Goal: Task Accomplishment & Management: Complete application form

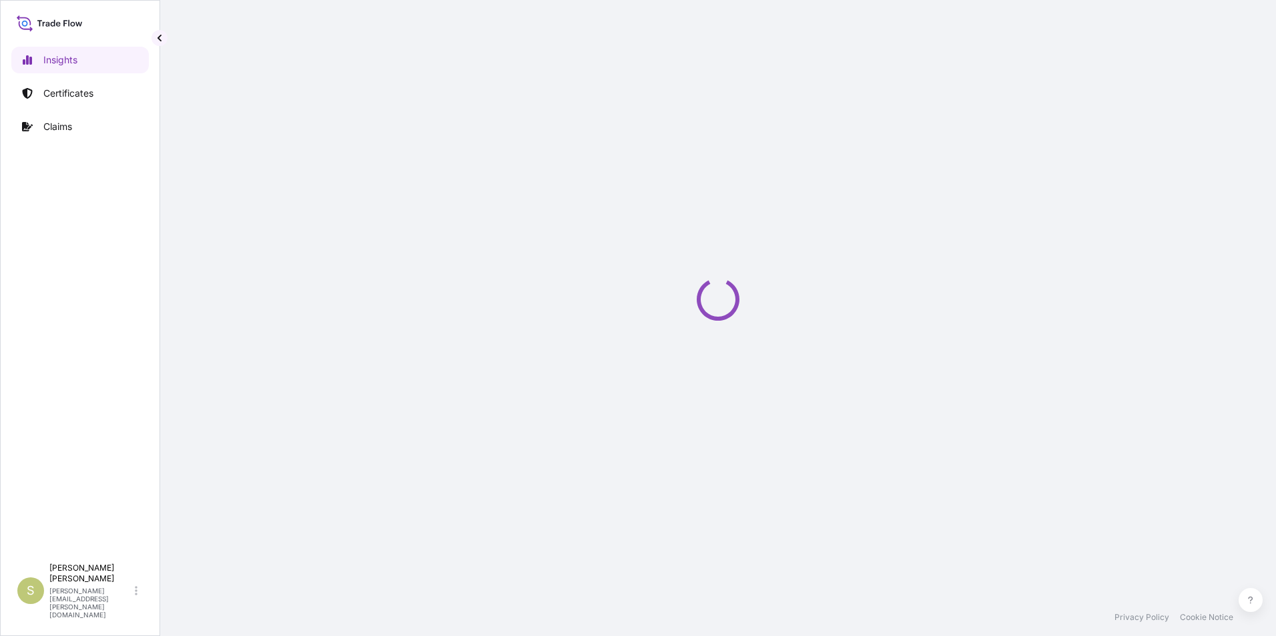
select select "2025"
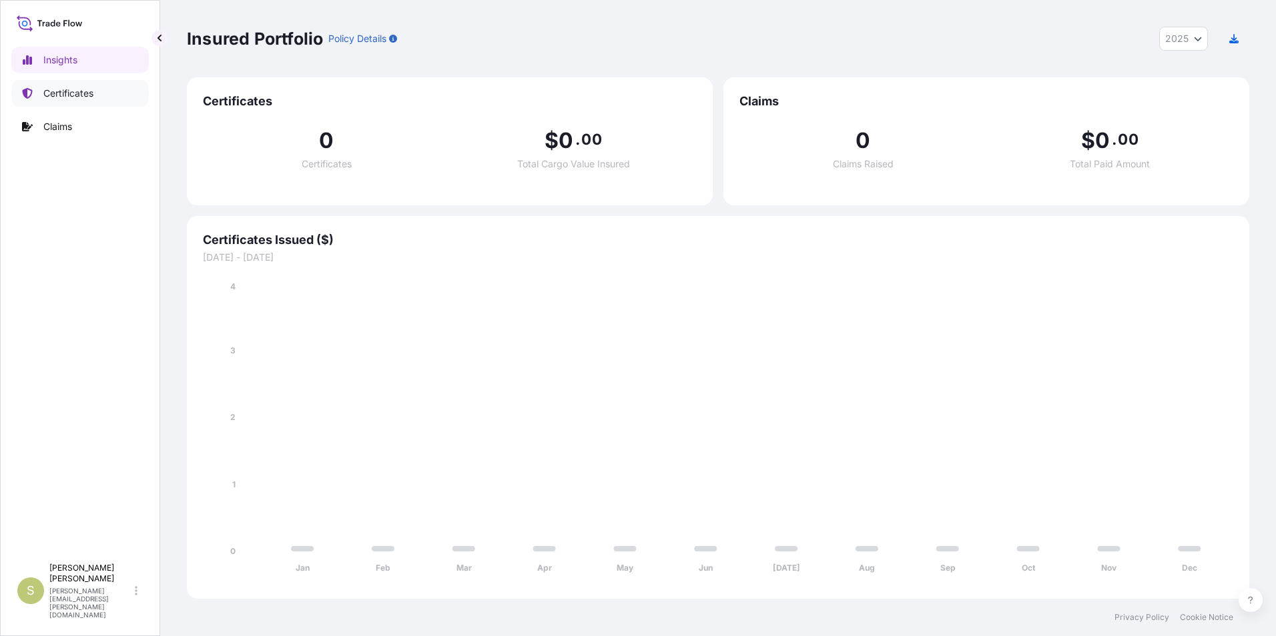
click at [91, 92] on p "Certificates" at bounding box center [68, 93] width 50 height 13
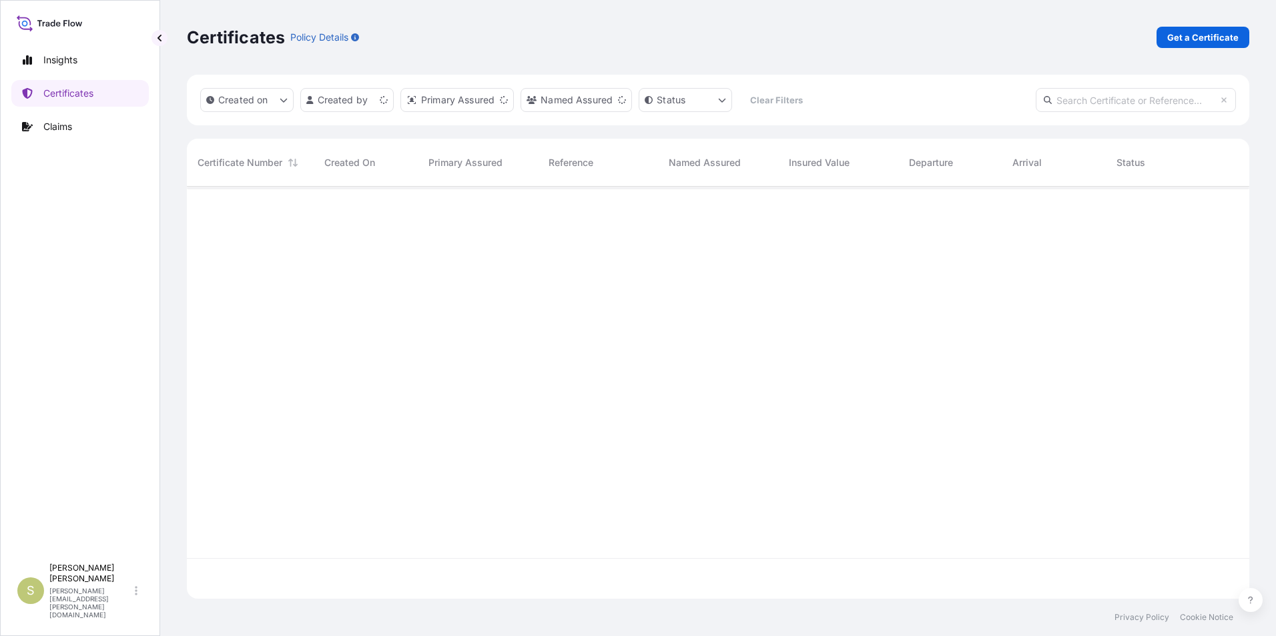
scroll to position [410, 1052]
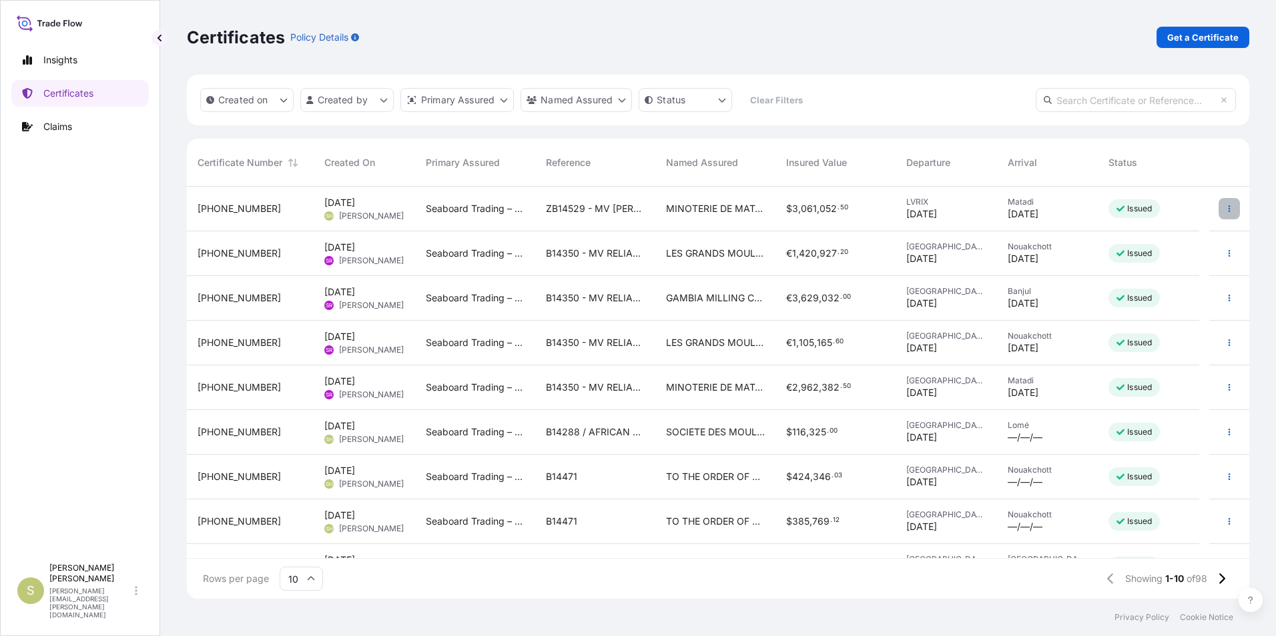
click at [1225, 209] on icon "button" at bounding box center [1229, 209] width 8 height 8
click at [1107, 209] on link "Duplicate certificate" at bounding box center [1147, 211] width 125 height 21
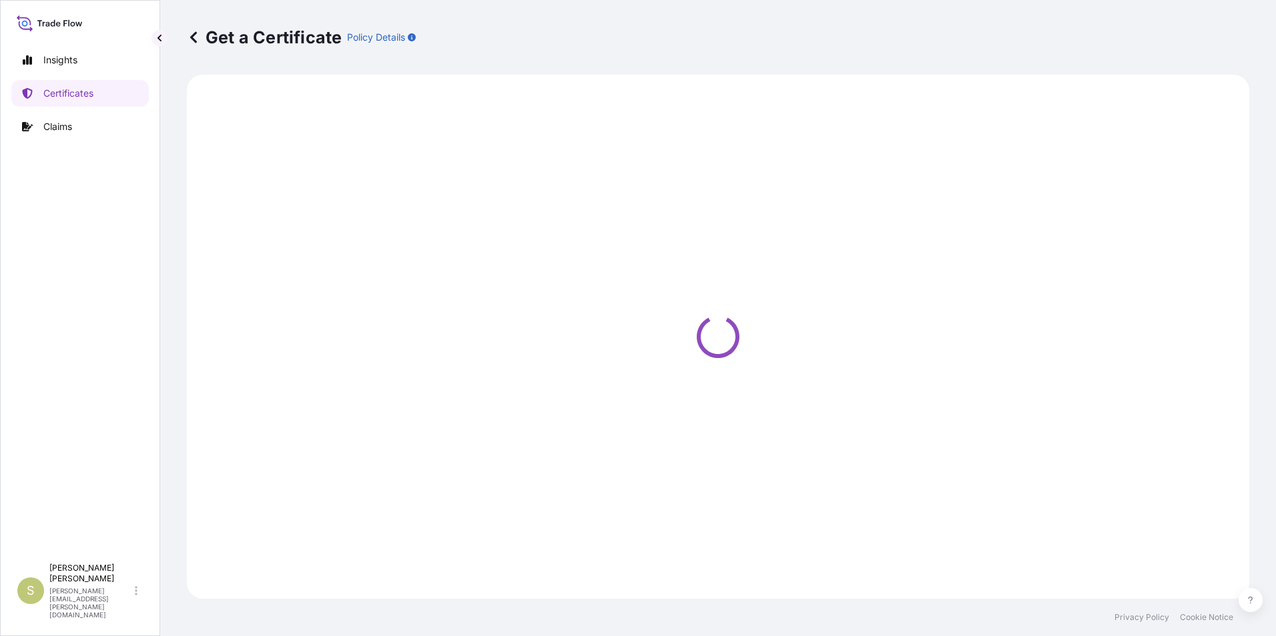
select select "Ocean Vessel"
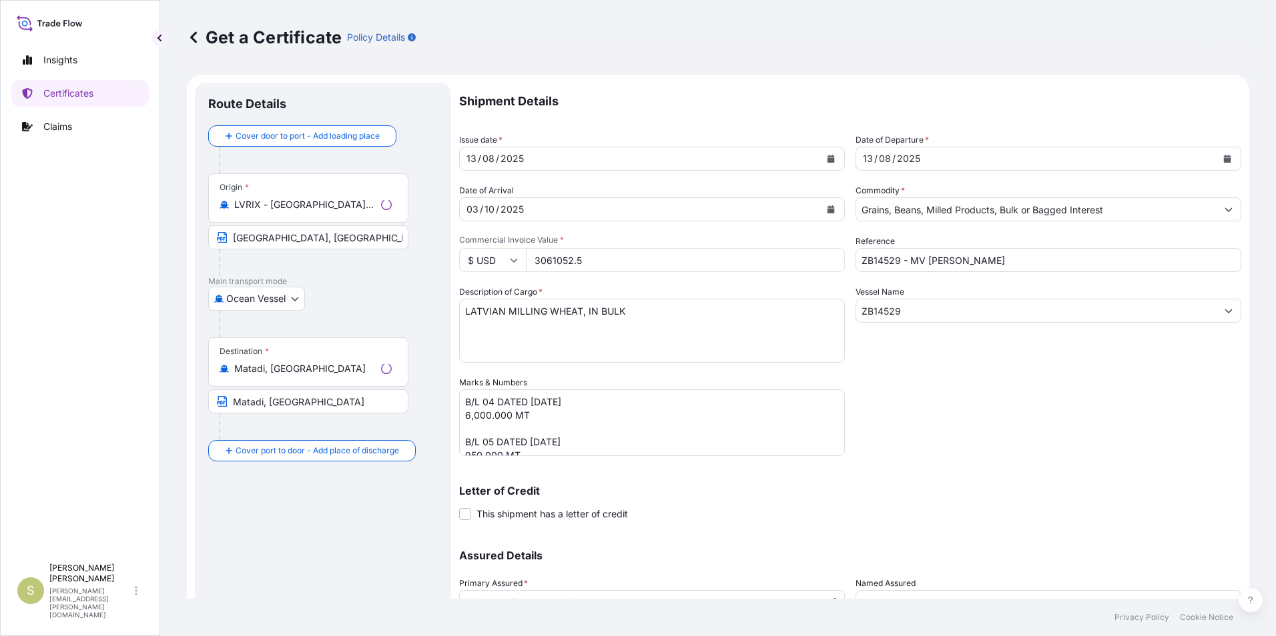
select select "31640"
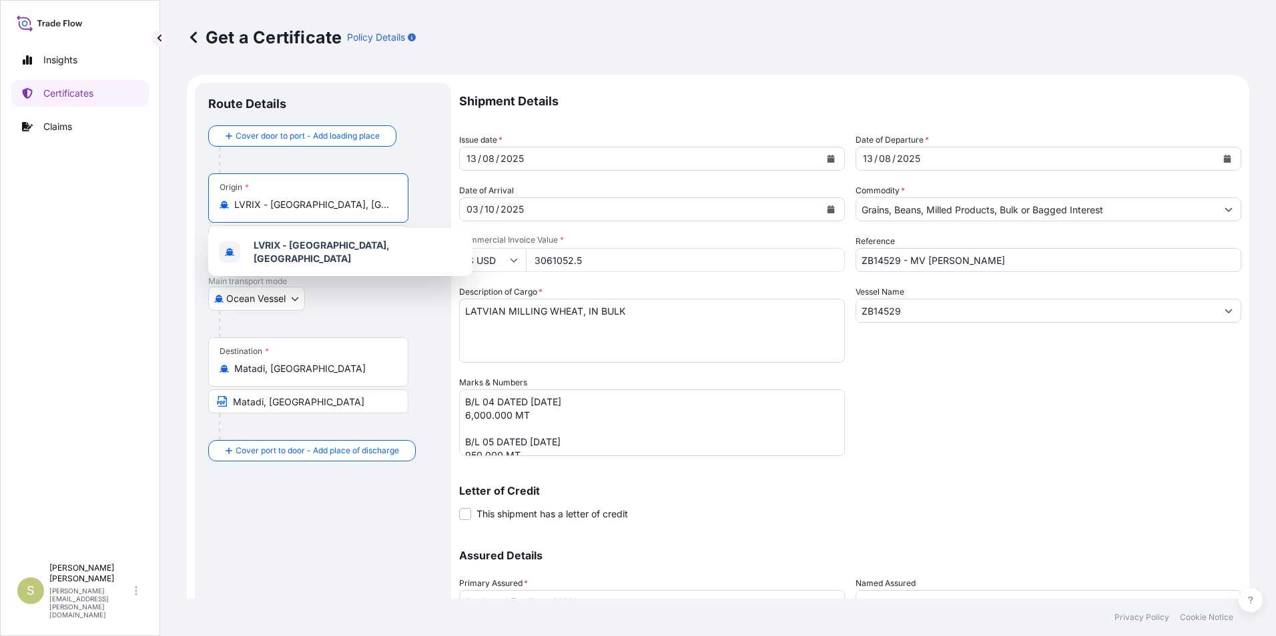
drag, startPoint x: 336, startPoint y: 208, endPoint x: 110, endPoint y: 205, distance: 225.5
click at [110, 205] on div "Insights Certificates Claims S [PERSON_NAME] [PERSON_NAME][EMAIL_ADDRESS][PERSO…" at bounding box center [638, 318] width 1276 height 636
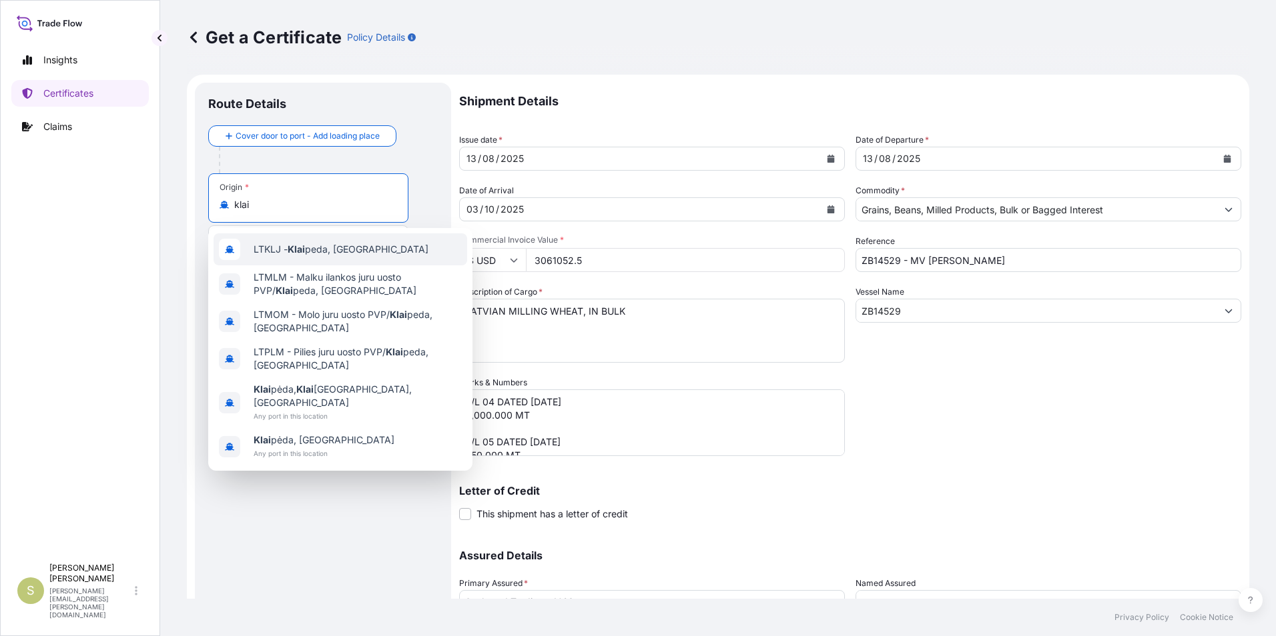
click at [289, 250] on span "LTKLJ - Klai peda, [GEOGRAPHIC_DATA]" at bounding box center [341, 249] width 175 height 13
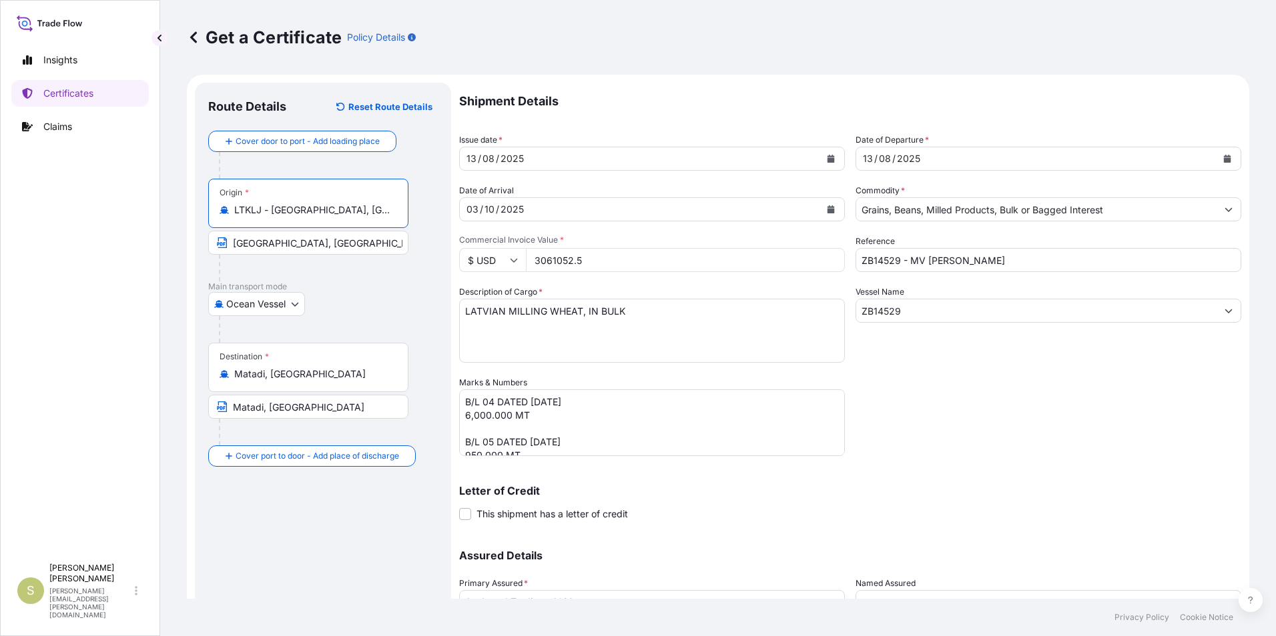
type input "LTKLJ - [GEOGRAPHIC_DATA], [GEOGRAPHIC_DATA]"
click at [304, 240] on input "[GEOGRAPHIC_DATA], [GEOGRAPHIC_DATA]" at bounding box center [308, 243] width 200 height 24
drag, startPoint x: 298, startPoint y: 246, endPoint x: 163, endPoint y: 236, distance: 135.1
click at [163, 236] on div "Get a Certificate Policy Details Route Details Reset Route Details Cover door t…" at bounding box center [717, 299] width 1115 height 599
type input "[GEOGRAPHIC_DATA], [GEOGRAPHIC_DATA]"
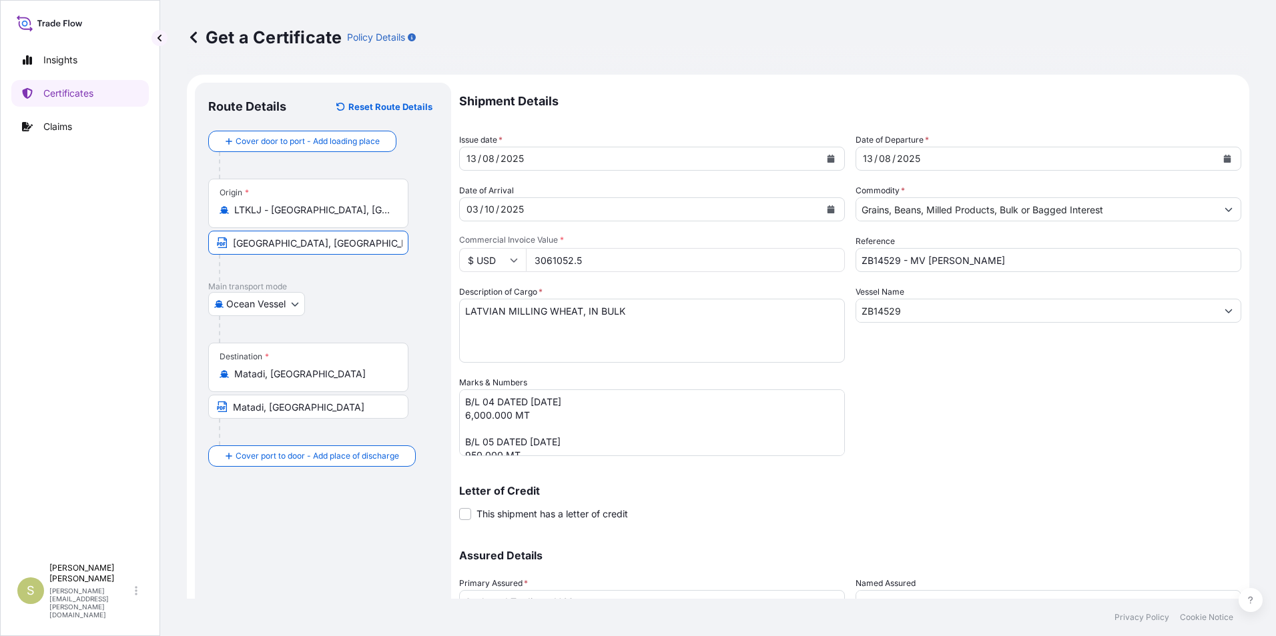
click at [380, 287] on p "Main transport mode" at bounding box center [322, 287] width 229 height 11
click at [827, 157] on icon "Calendar" at bounding box center [830, 159] width 7 height 8
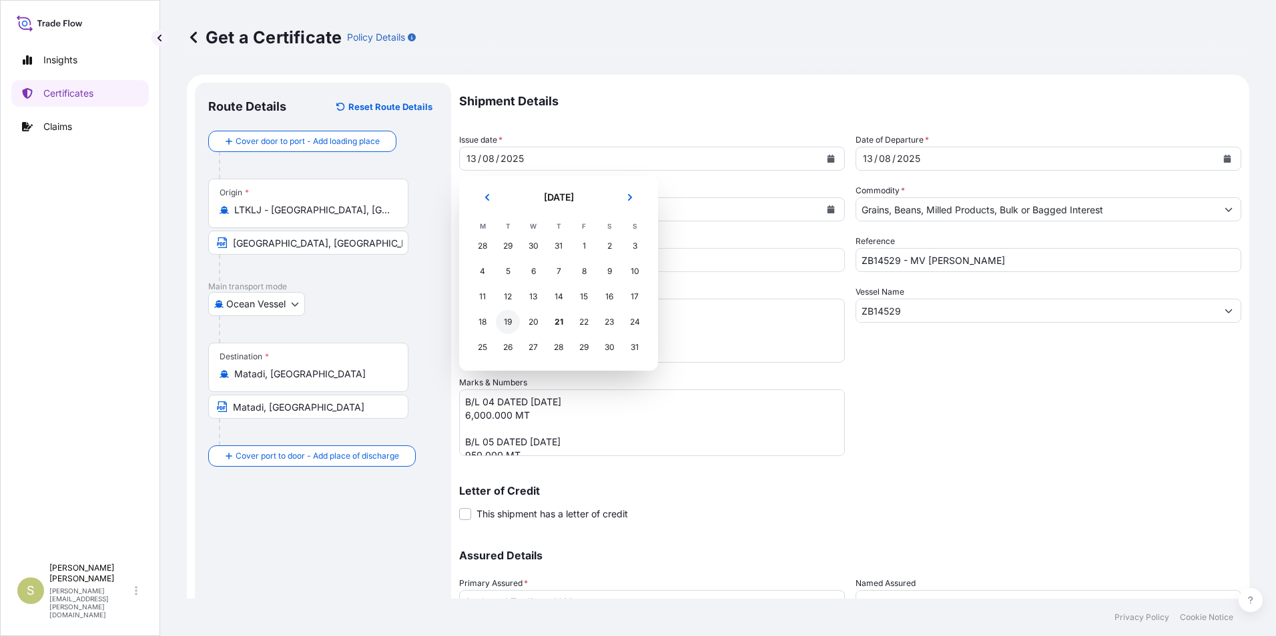
click at [506, 320] on div "19" at bounding box center [508, 322] width 24 height 24
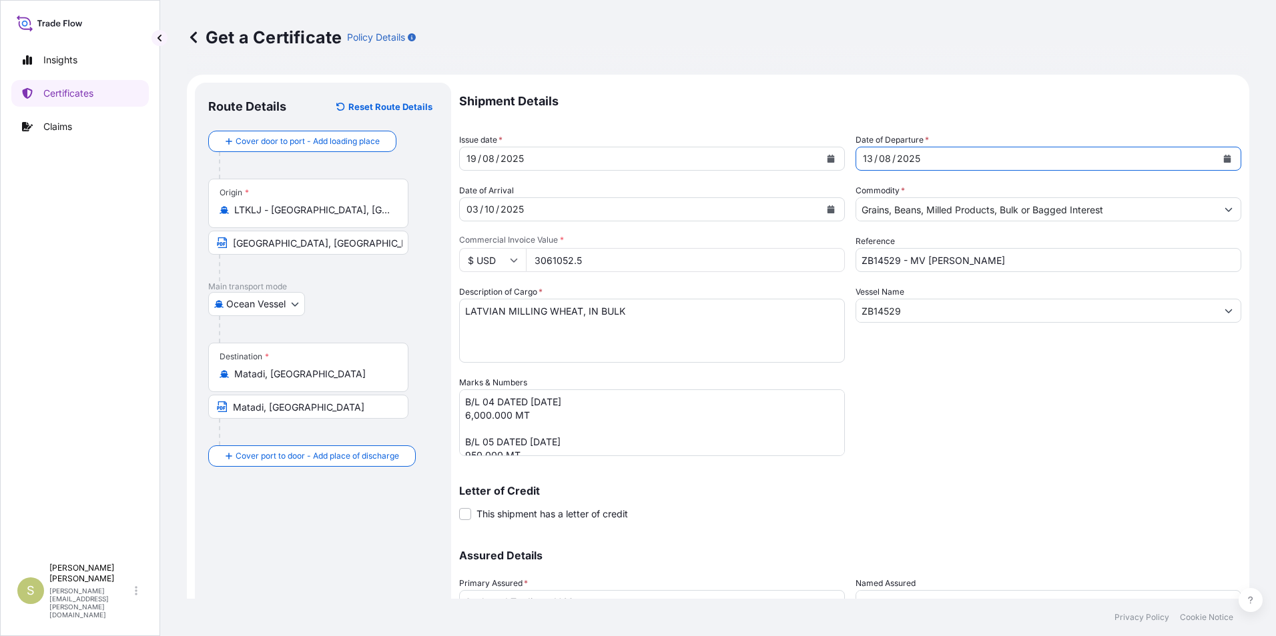
click at [1224, 156] on icon "Calendar" at bounding box center [1227, 159] width 7 height 8
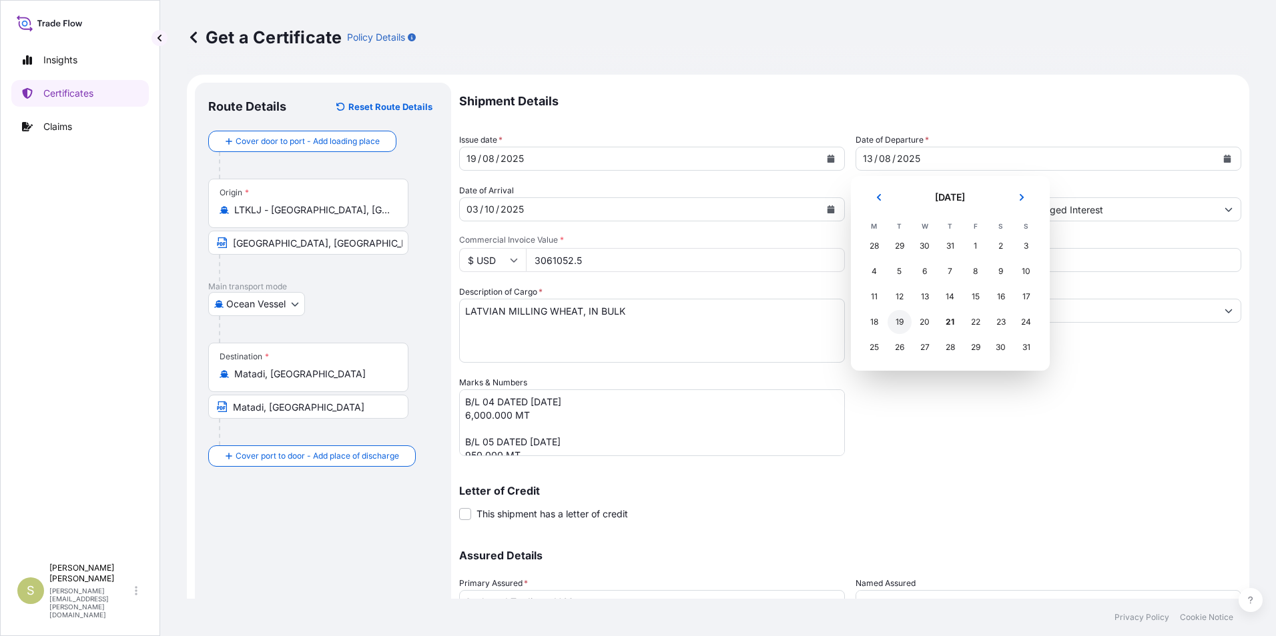
click at [895, 324] on div "19" at bounding box center [899, 322] width 24 height 24
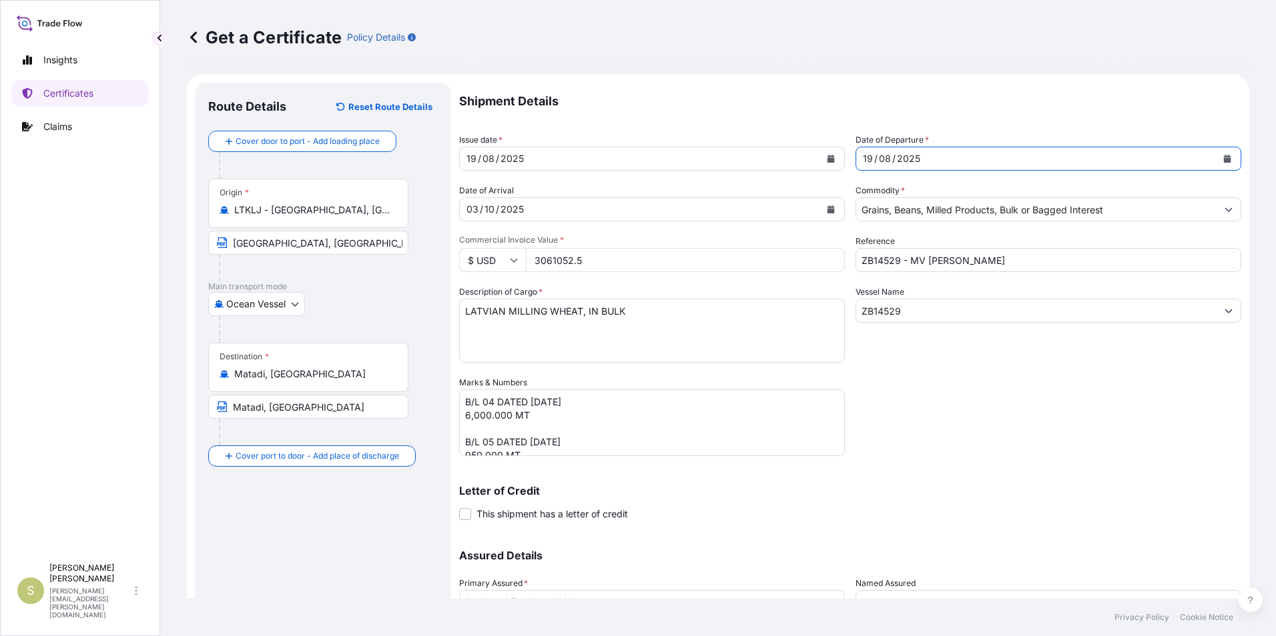
click at [558, 207] on div "[DATE]" at bounding box center [640, 209] width 360 height 24
click at [827, 209] on icon "Calendar" at bounding box center [831, 209] width 8 height 8
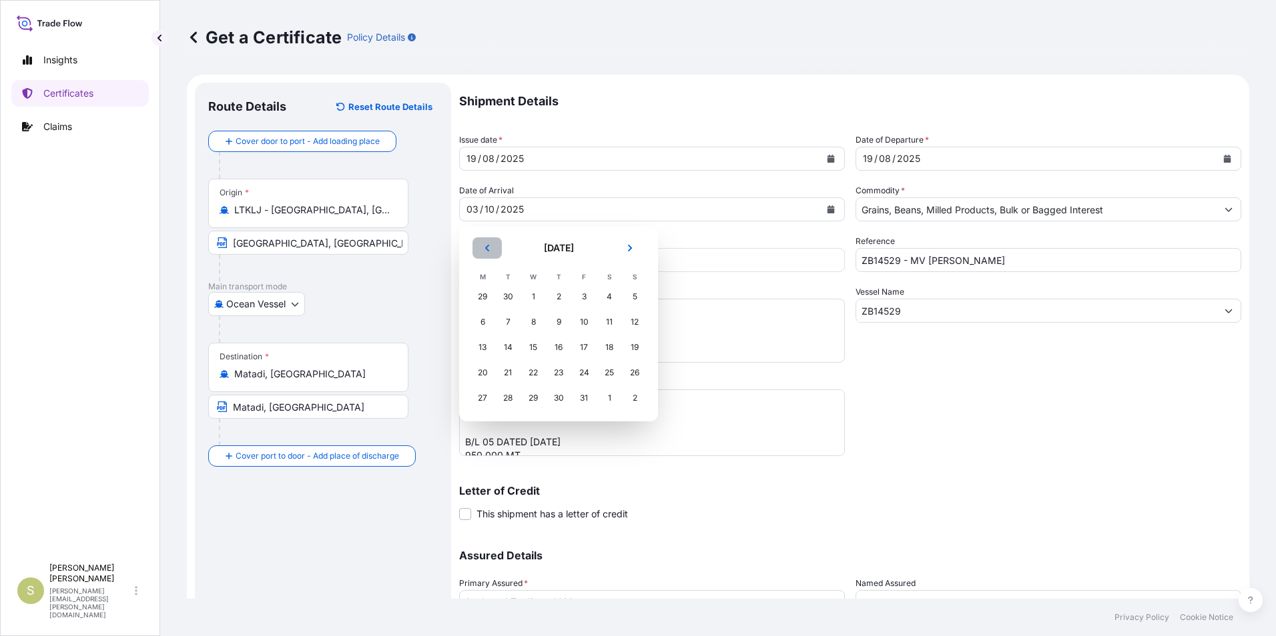
click at [484, 244] on icon "Previous" at bounding box center [487, 248] width 8 height 8
click at [637, 346] on div "21" at bounding box center [634, 348] width 24 height 24
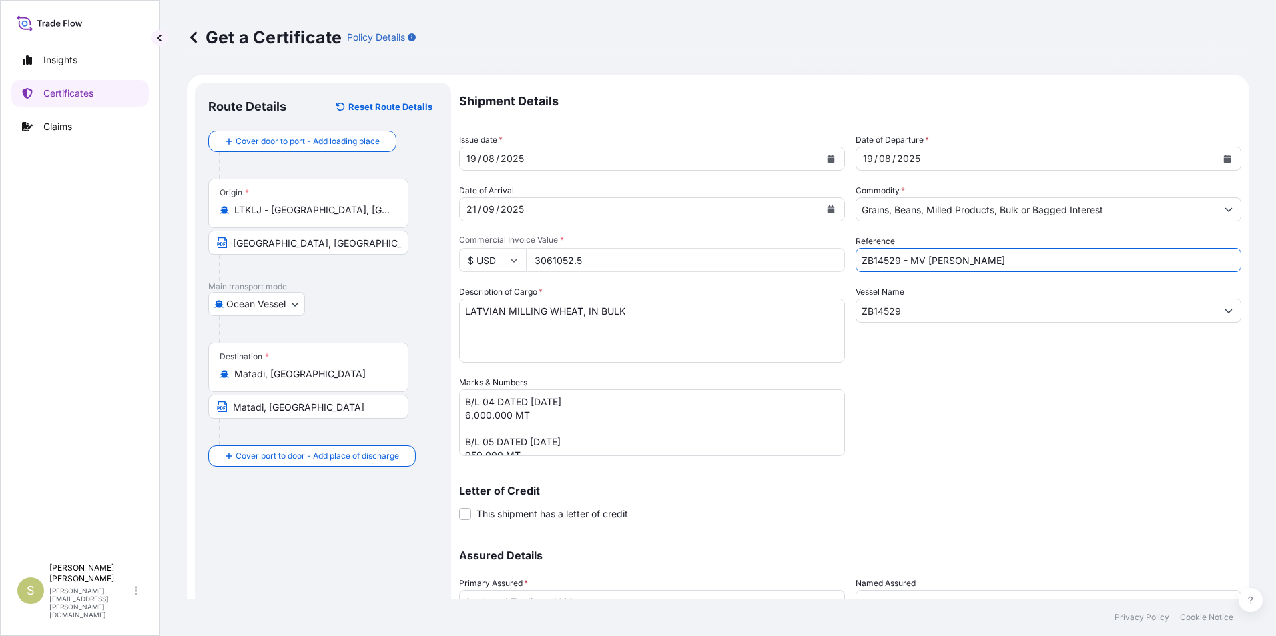
drag, startPoint x: 977, startPoint y: 260, endPoint x: 777, endPoint y: 260, distance: 199.5
click at [777, 260] on div "Shipment Details Issue date * [DATE] Date of Departure * [DATE] Date of Arrival…" at bounding box center [850, 375] width 782 height 585
type input "b"
type input "B14690 - [PERSON_NAME] CONFIDENCE"
click at [879, 313] on input "ZB14529" at bounding box center [1036, 311] width 360 height 24
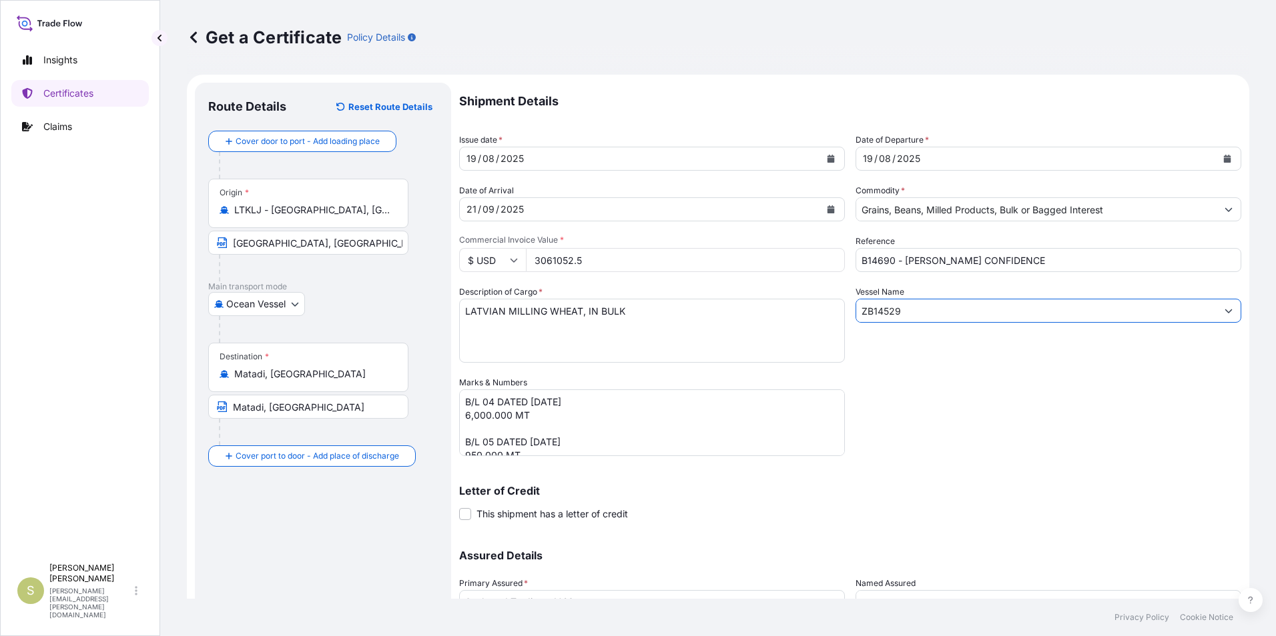
drag, startPoint x: 867, startPoint y: 312, endPoint x: 828, endPoint y: 312, distance: 39.4
click at [828, 312] on div "Shipment Details Issue date * [DATE] Date of Departure * [DATE] Date of Arrival…" at bounding box center [850, 375] width 782 height 585
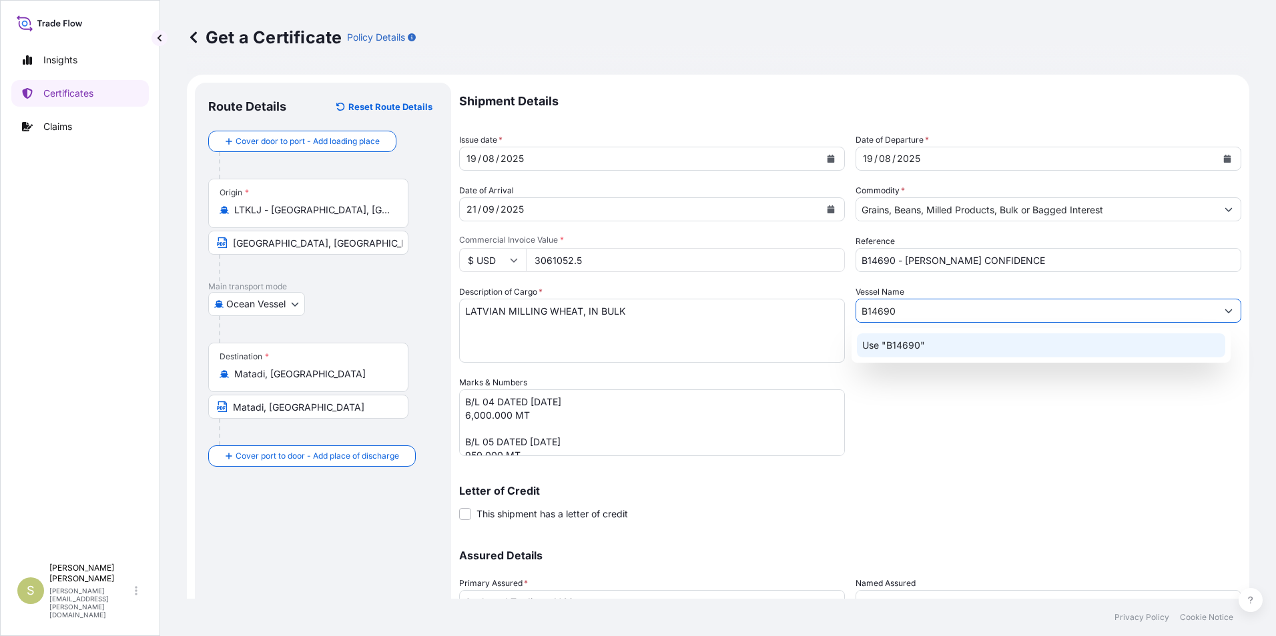
type input "B14690"
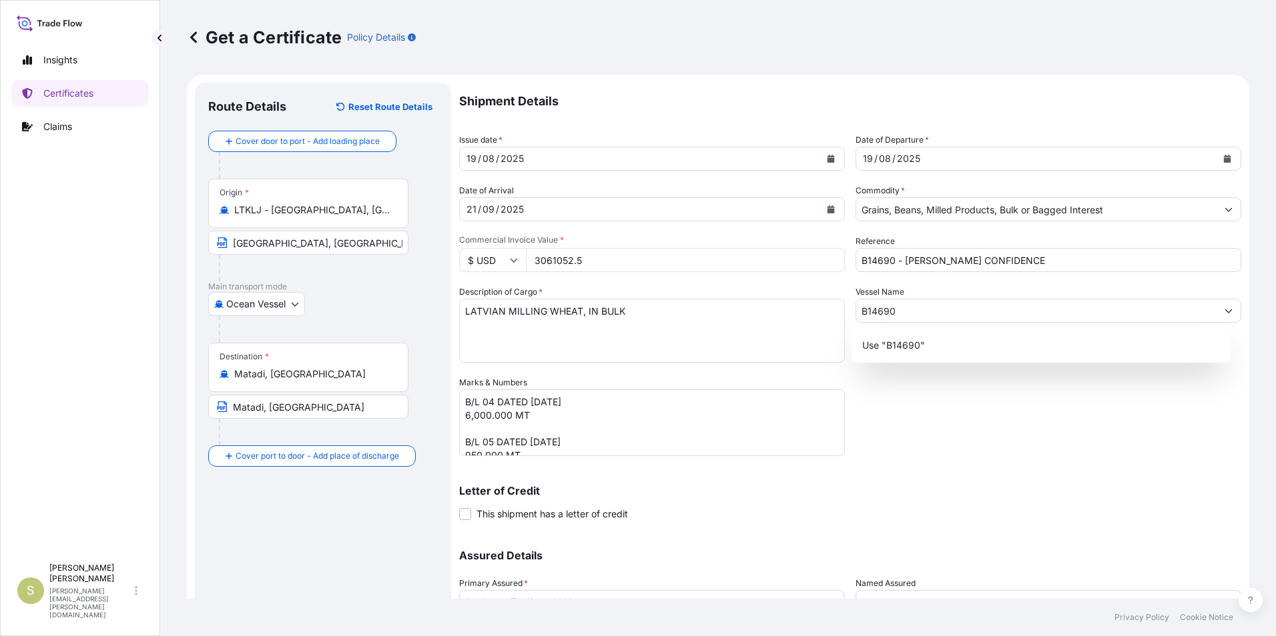
click at [931, 414] on div "Shipment Details Issue date * [DATE] Date of Departure * [DATE] Date of Arrival…" at bounding box center [850, 375] width 782 height 585
drag, startPoint x: 609, startPoint y: 264, endPoint x: 462, endPoint y: 264, distance: 146.8
click at [462, 264] on div "$ USD 3061052.5" at bounding box center [652, 260] width 386 height 24
type input "4238025"
click at [979, 410] on div "Shipment Details Issue date * [DATE] Date of Departure * [DATE] Date of Arrival…" at bounding box center [850, 375] width 782 height 585
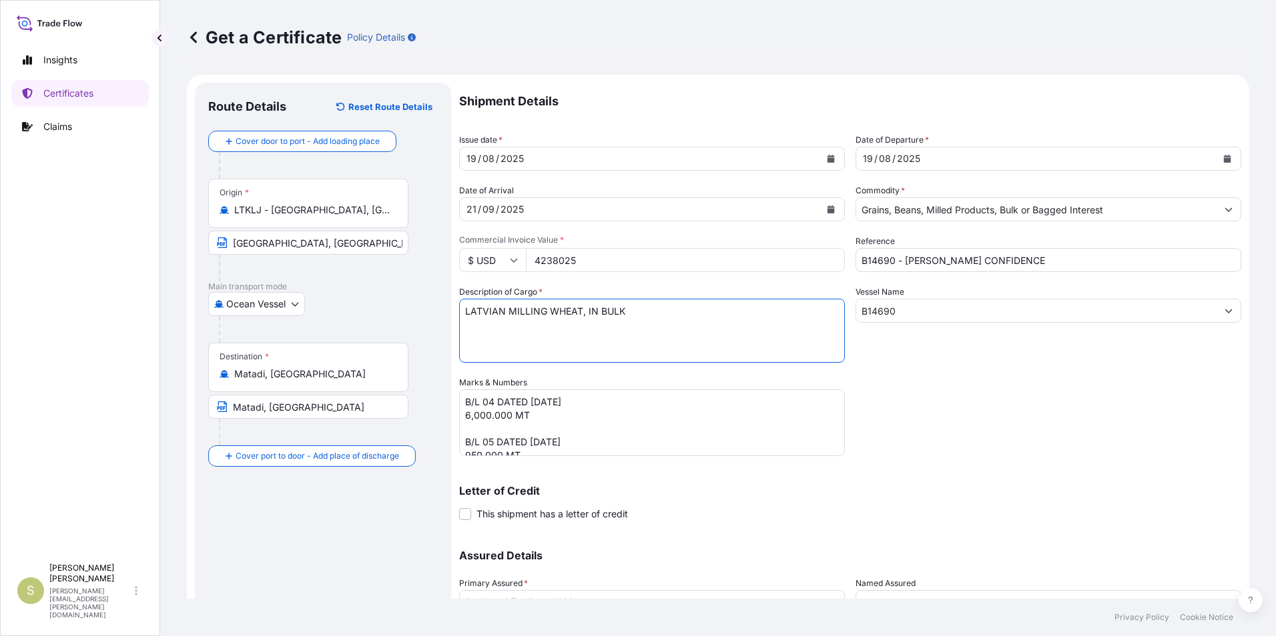
click at [470, 312] on textarea "LATVIAN MILLING WHEAT, IN BULK" at bounding box center [652, 331] width 386 height 64
click at [620, 336] on textarea "LATVIAN MILLING WHEAT, IN BULK" at bounding box center [652, 331] width 386 height 64
type textarea "LITHUANIAN MILLING WHEAT, IN BULK"
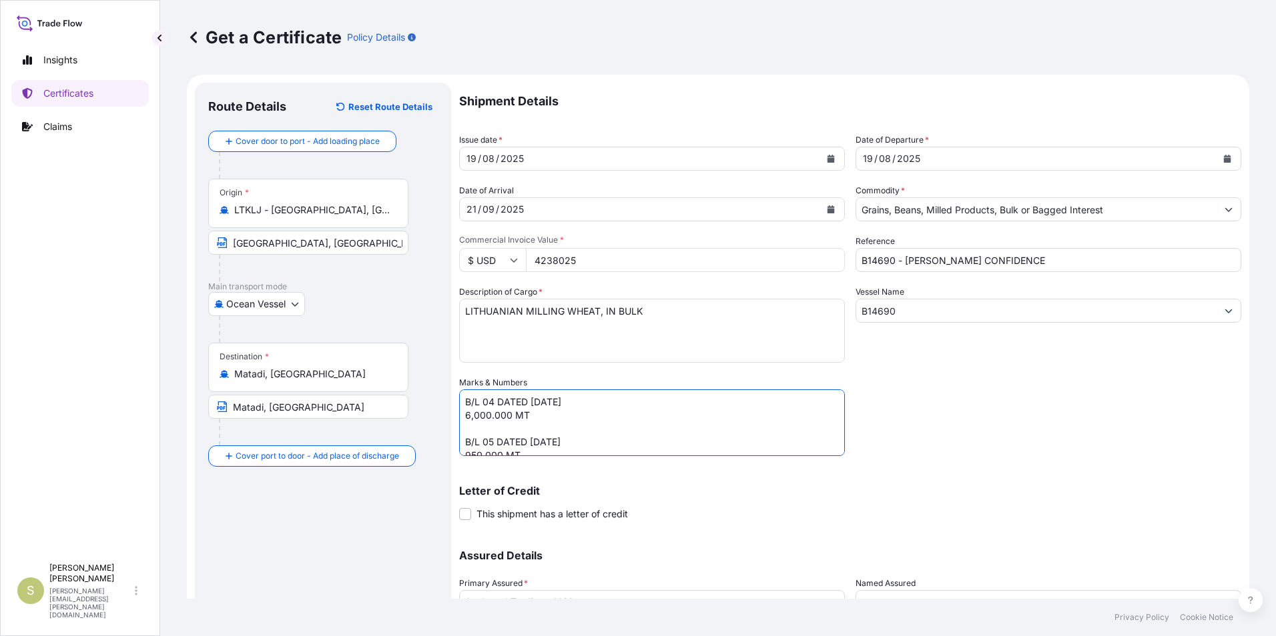
click at [489, 404] on textarea "B/L 04 DATED [DATE] 6,000.000 MT B/L 05 DATED [DATE] 950.000 MT B/L 06 DATED [D…" at bounding box center [652, 423] width 386 height 67
click at [530, 402] on textarea "B/L 04 DATED [DATE] 6,000.000 MT B/L 05 DATED [DATE] 950.000 MT B/L 06 DATED [D…" at bounding box center [652, 423] width 386 height 67
click at [464, 418] on textarea "B/L 04 DATED [DATE] 6,000.000 MT B/L 05 DATED [DATE] 950.000 MT B/L 06 DATED [D…" at bounding box center [652, 423] width 386 height 67
click at [484, 446] on textarea "B/L 04 DATED [DATE] 6,000.000 MT B/L 05 DATED [DATE] 950.000 MT B/L 06 DATED [D…" at bounding box center [652, 423] width 386 height 67
click at [530, 441] on textarea "B/L 04 DATED [DATE] 6,000.000 MT B/L 05 DATED [DATE] 950.000 MT B/L 06 DATED [D…" at bounding box center [652, 423] width 386 height 67
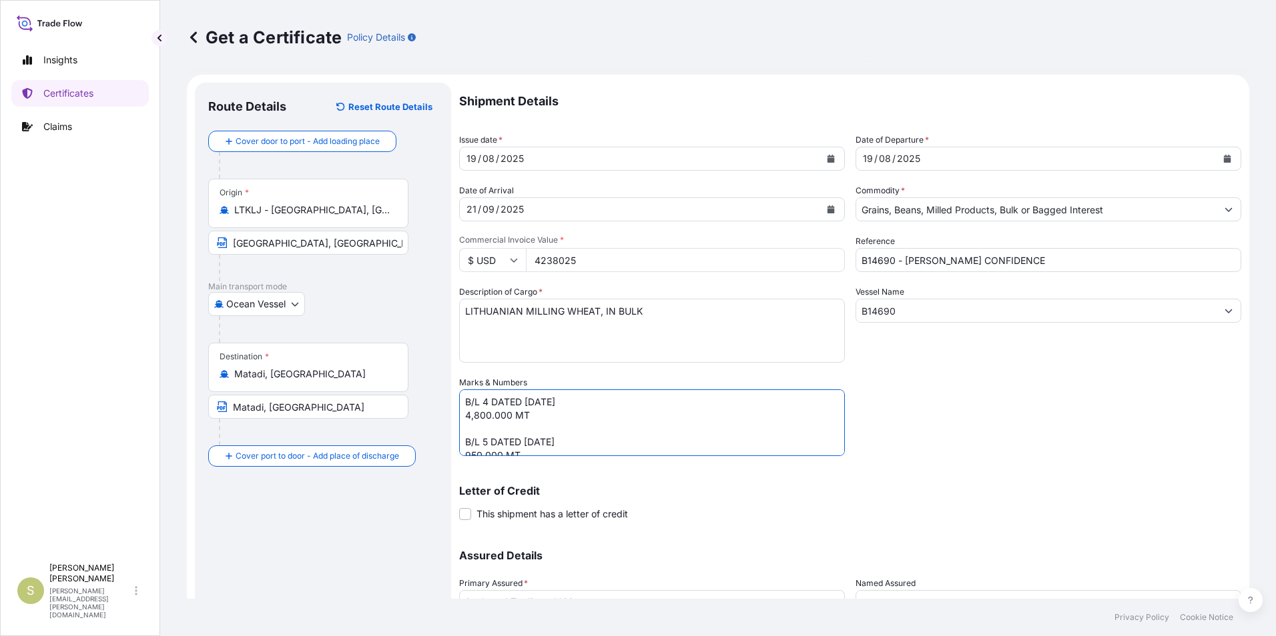
click at [483, 399] on textarea "B/L 04 DATED [DATE] 6,000.000 MT B/L 05 DATED [DATE] 950.000 MT B/L 06 DATED [D…" at bounding box center [652, 423] width 386 height 67
click at [483, 444] on textarea "B/L 04 DATED [DATE] 6,000.000 MT B/L 05 DATED [DATE] 950.000 MT B/L 06 DATED [D…" at bounding box center [652, 423] width 386 height 67
click at [466, 405] on textarea "B/L 04 DATED [DATE] 6,000.000 MT B/L 05 DATED [DATE] 950.000 MT B/L 06 DATED [D…" at bounding box center [652, 423] width 386 height 67
click at [522, 416] on textarea "B/L 04 DATED [DATE] 6,000.000 MT B/L 05 DATED [DATE] 950.000 MT B/L 06 DATED [D…" at bounding box center [652, 423] width 386 height 67
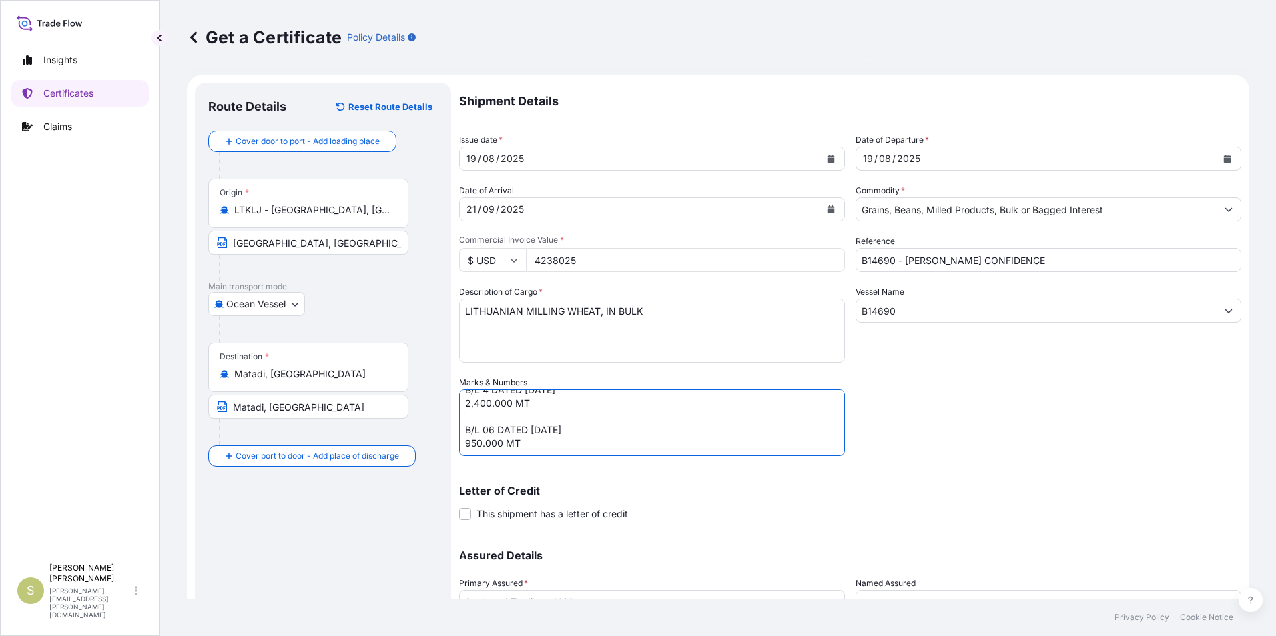
click at [482, 432] on textarea "B/L 04 DATED [DATE] 6,000.000 MT B/L 05 DATED [DATE] 950.000 MT B/L 06 DATED [D…" at bounding box center [652, 423] width 386 height 67
click at [527, 428] on textarea "B/L 04 DATED [DATE] 6,000.000 MT B/L 05 DATED [DATE] 950.000 MT B/L 06 DATED [D…" at bounding box center [652, 423] width 386 height 67
click at [463, 440] on textarea "B/L 04 DATED [DATE] 6,000.000 MT B/L 05 DATED [DATE] 950.000 MT B/L 06 DATED [D…" at bounding box center [652, 423] width 386 height 67
click at [562, 439] on textarea "B/L 04 DATED [DATE] 6,000.000 MT B/L 05 DATED [DATE] 950.000 MT B/L 06 DATED [D…" at bounding box center [652, 423] width 386 height 67
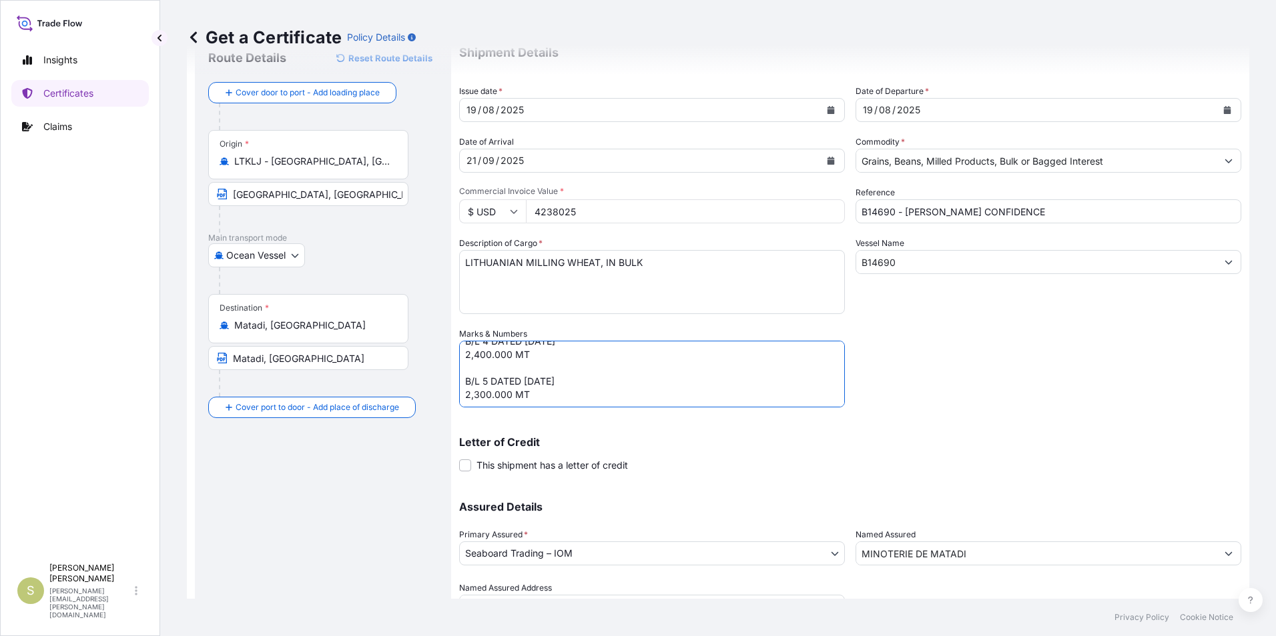
scroll to position [114, 0]
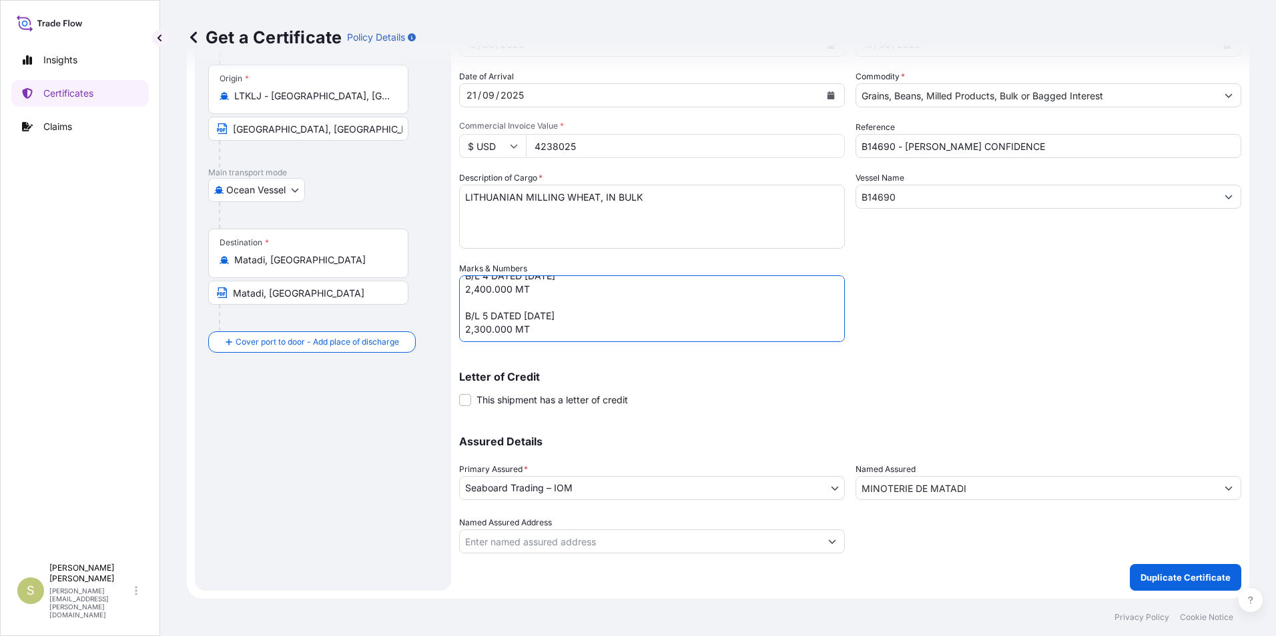
drag, startPoint x: 464, startPoint y: 313, endPoint x: 535, endPoint y: 328, distance: 73.0
click at [535, 328] on textarea "B/L 04 DATED [DATE] 6,000.000 MT B/L 05 DATED [DATE] 950.000 MT B/L 06 DATED [D…" at bounding box center [652, 309] width 386 height 67
click at [544, 330] on textarea "B/L 04 DATED [DATE] 6,000.000 MT B/L 05 DATED [DATE] 950.000 MT B/L 06 DATED [D…" at bounding box center [652, 309] width 386 height 67
paste textarea "B/L 5 DATED [DATE] 2,300.000 MT"
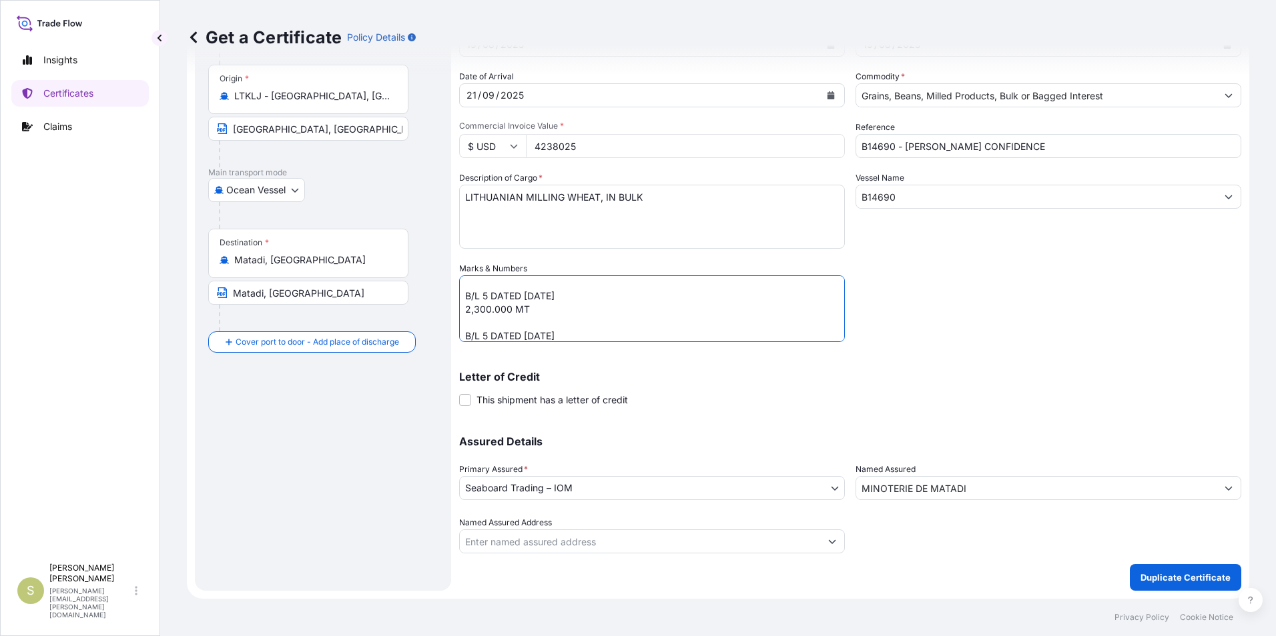
scroll to position [85, 0]
click at [484, 324] on textarea "B/L 04 DATED [DATE] 6,000.000 MT B/L 05 DATED [DATE] 950.000 MT B/L 06 DATED [D…" at bounding box center [652, 309] width 386 height 67
click at [476, 332] on textarea "B/L 04 DATED [DATE] 6,000.000 MT B/L 05 DATED [DATE] 950.000 MT B/L 06 DATED [D…" at bounding box center [652, 309] width 386 height 67
click at [465, 338] on textarea "B/L 04 DATED [DATE] 6,000.000 MT B/L 05 DATED [DATE] 950.000 MT B/L 06 DATED [D…" at bounding box center [652, 309] width 386 height 67
type textarea "B/L 3 DATED [DATE] 4,800.000 MT B/L 4 DATED [DATE] 2,400.000 MT B/L 5 DATED [DA…"
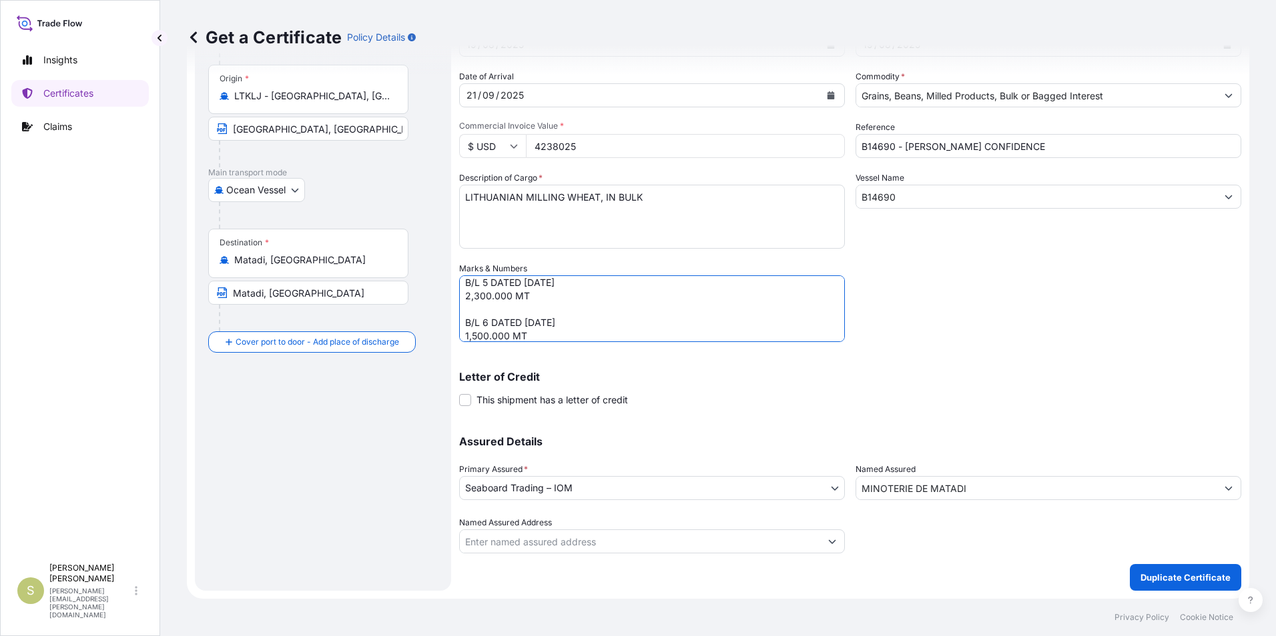
click at [757, 372] on p "Letter of Credit" at bounding box center [850, 377] width 782 height 11
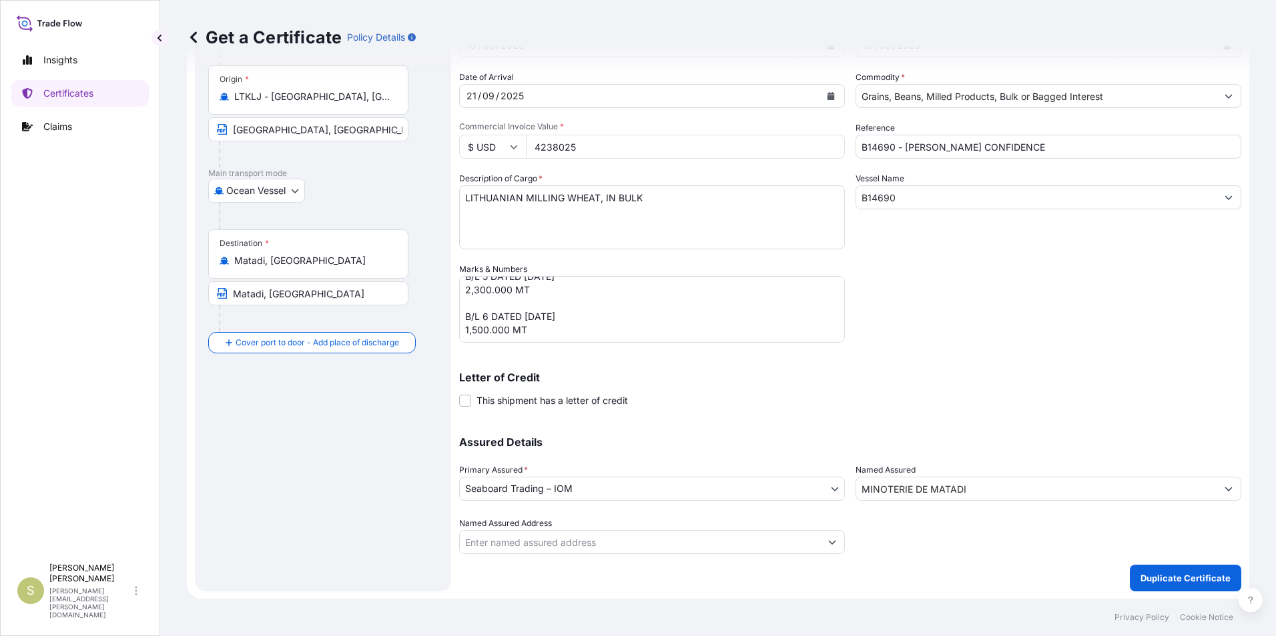
scroll to position [114, 0]
click at [1180, 576] on p "Duplicate Certificate" at bounding box center [1185, 577] width 90 height 13
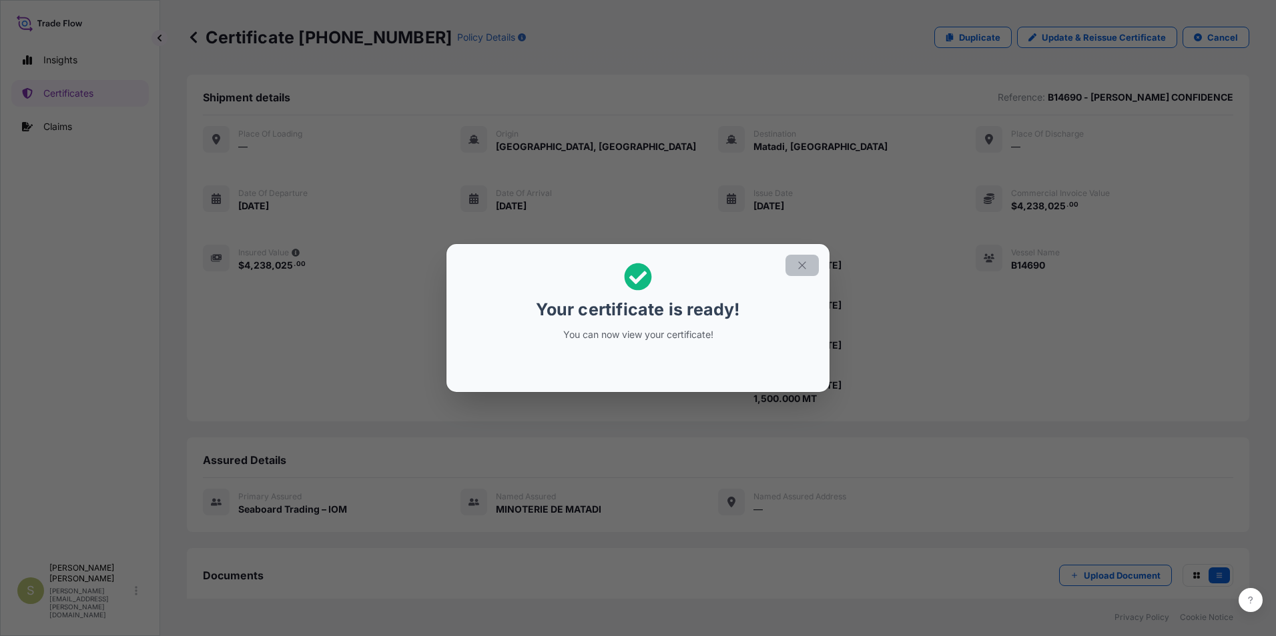
click at [801, 264] on icon "button" at bounding box center [802, 266] width 12 height 12
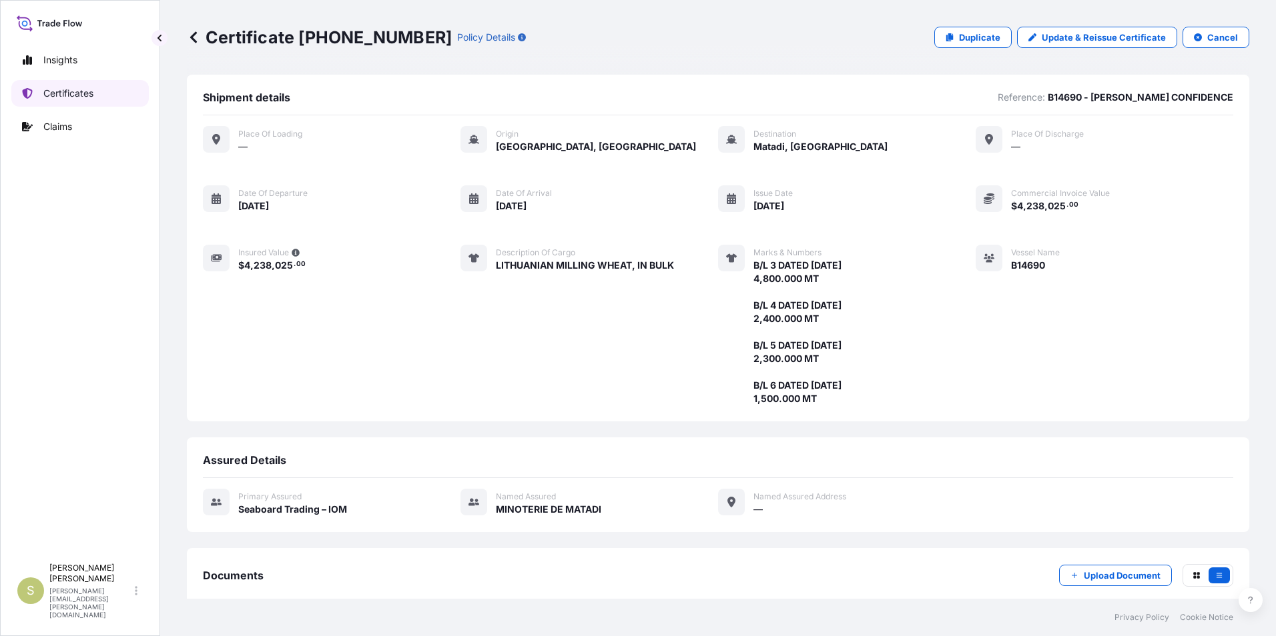
click at [55, 91] on p "Certificates" at bounding box center [68, 93] width 50 height 13
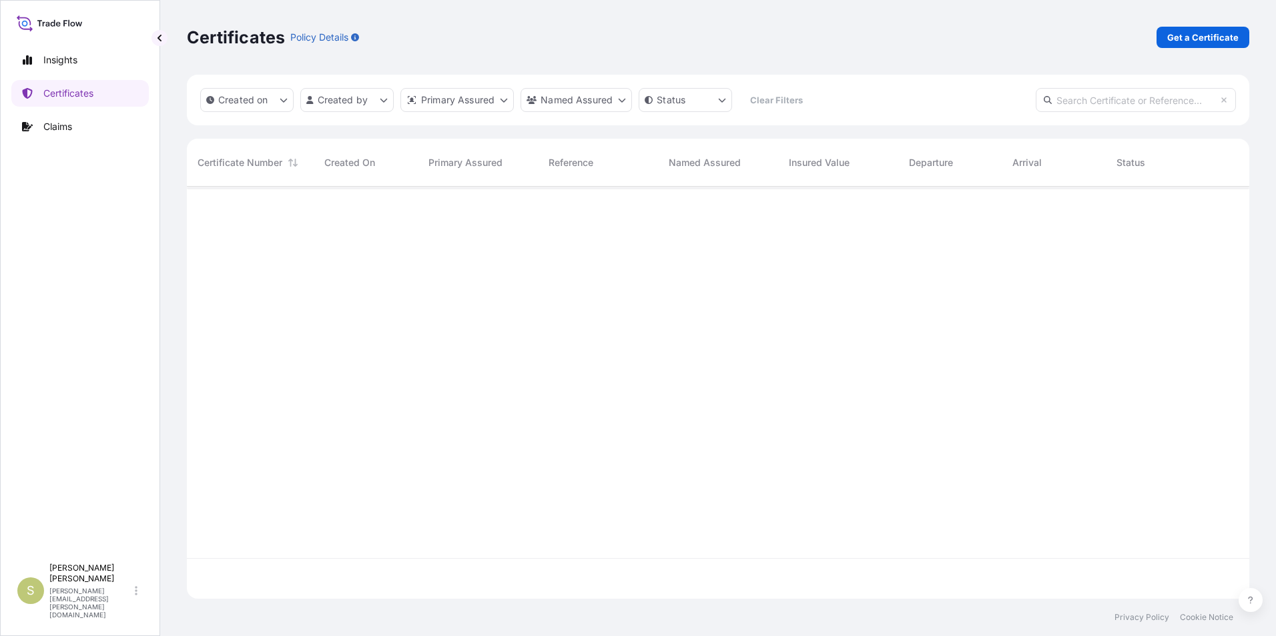
scroll to position [410, 1052]
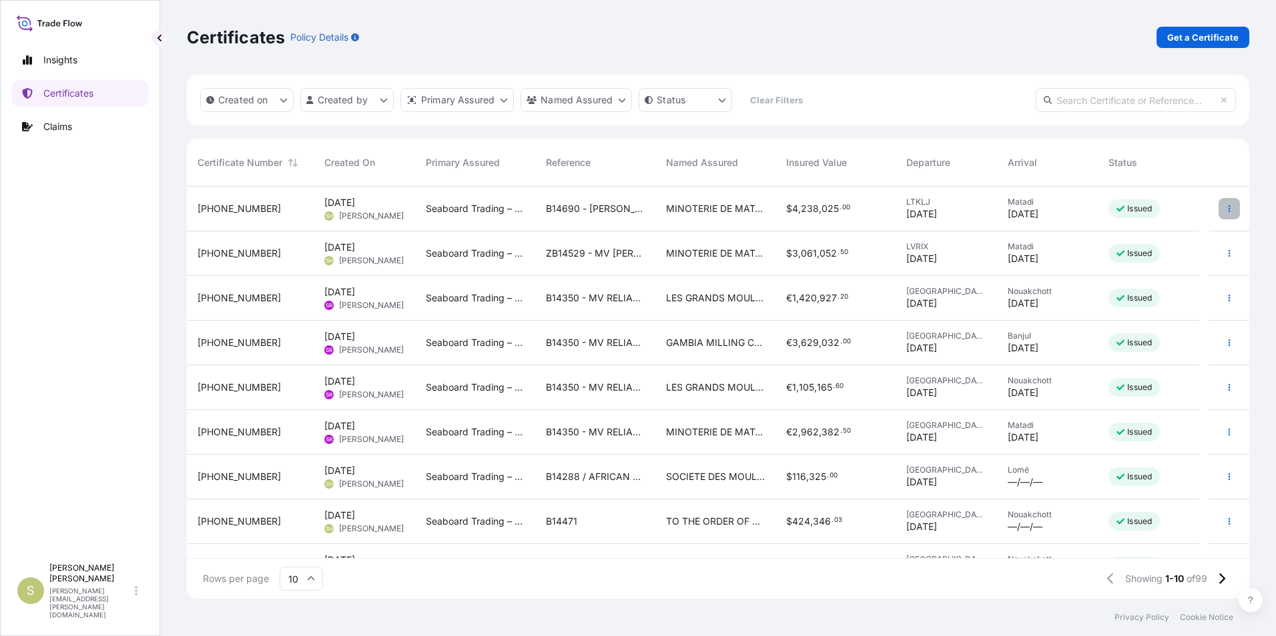
click at [1218, 207] on button "button" at bounding box center [1228, 208] width 21 height 21
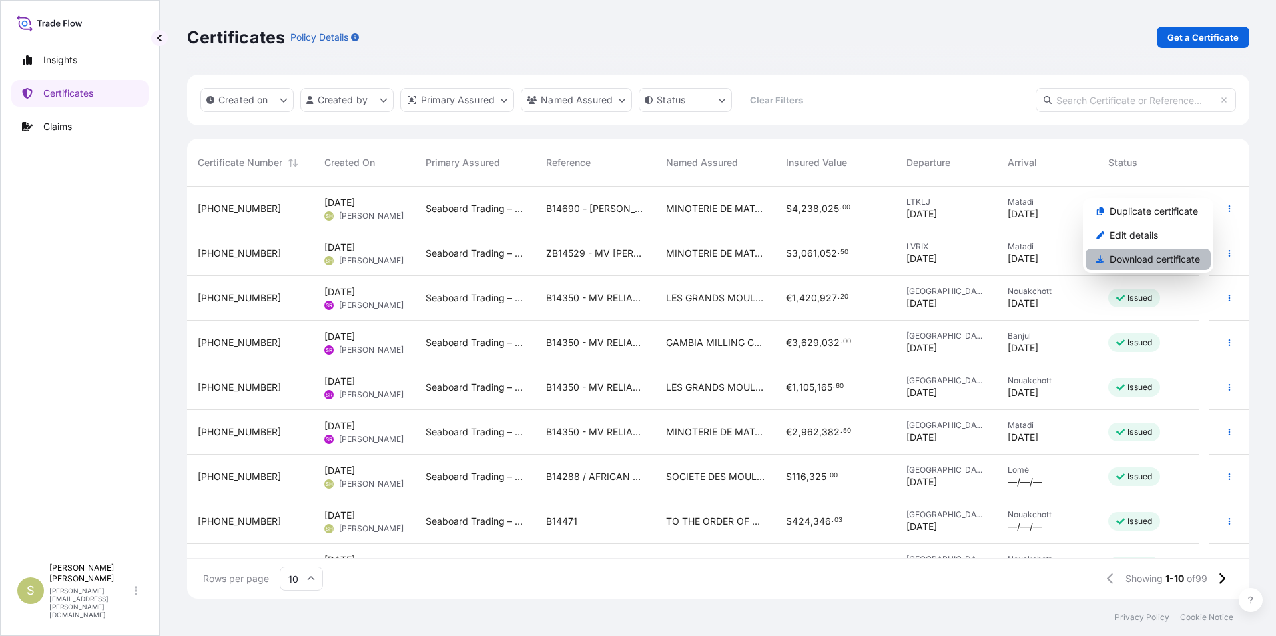
click at [1151, 259] on p "Download certificate" at bounding box center [1154, 259] width 90 height 13
click at [831, 16] on div "Certificates Policy Details Get a Certificate" at bounding box center [718, 37] width 1062 height 75
